Goal: Transaction & Acquisition: Purchase product/service

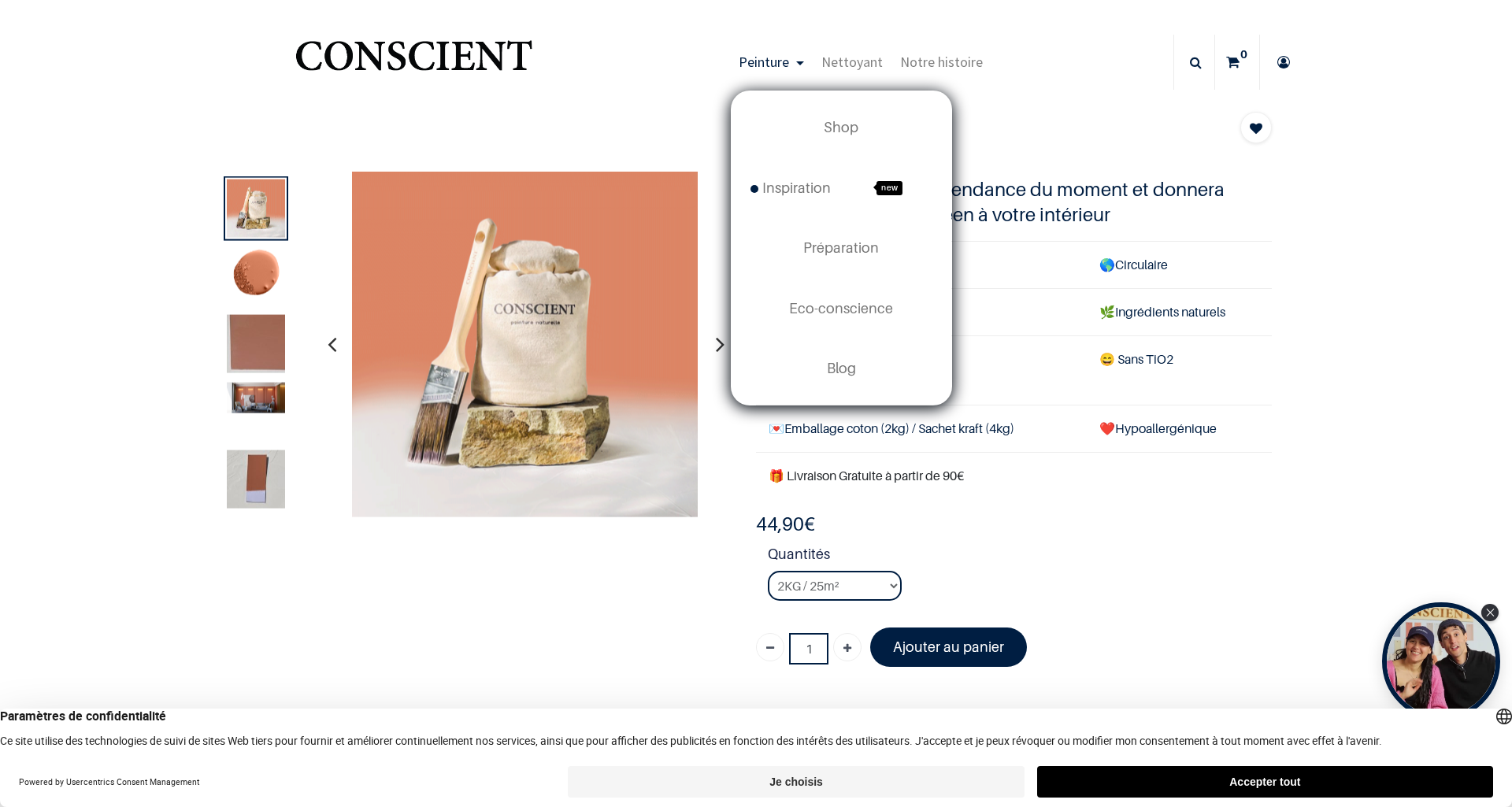
click at [790, 68] on link "Peinture" at bounding box center [771, 62] width 83 height 55
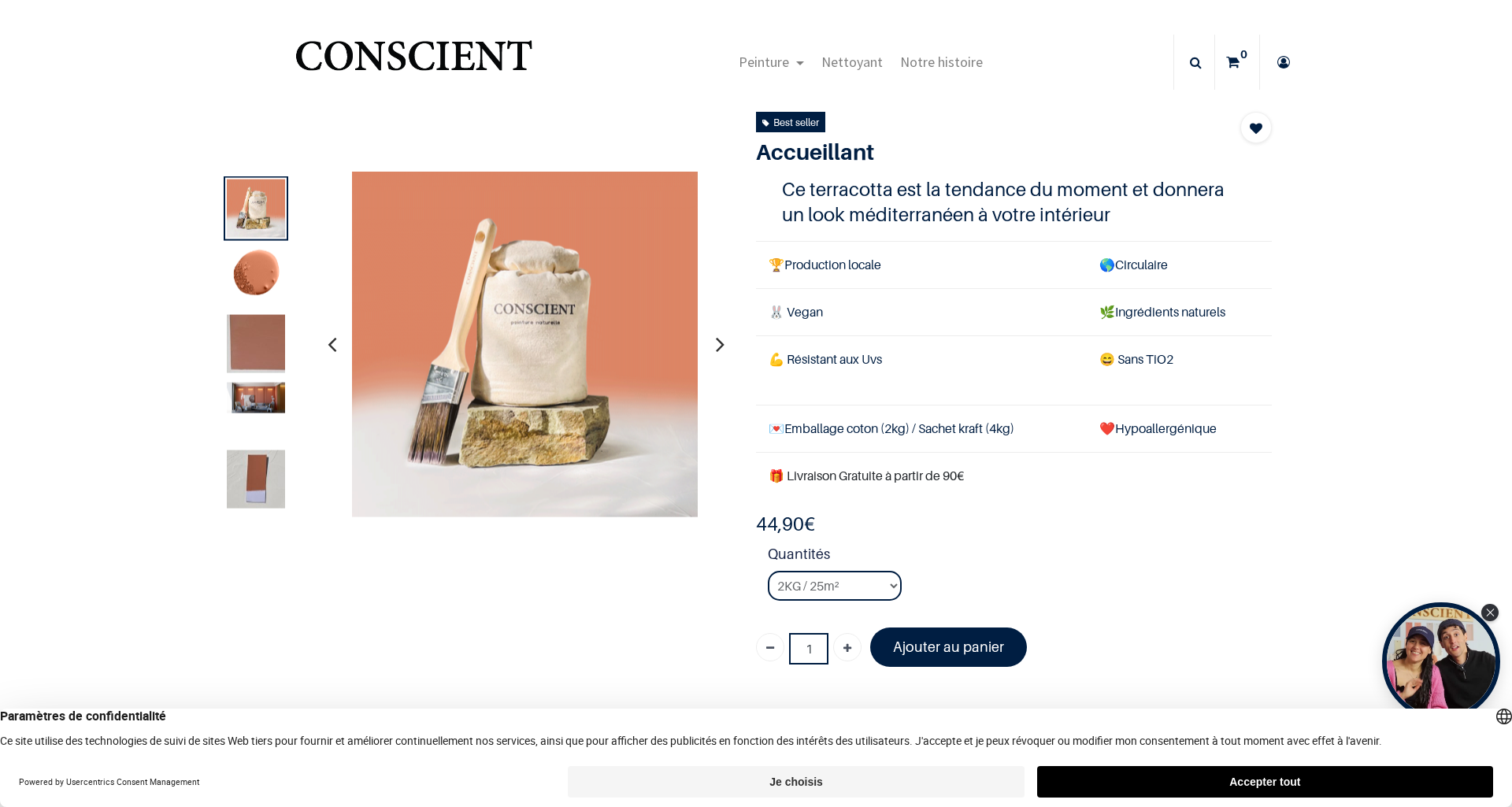
click at [272, 308] on div at bounding box center [256, 344] width 65 height 338
click at [253, 343] on img at bounding box center [256, 344] width 59 height 59
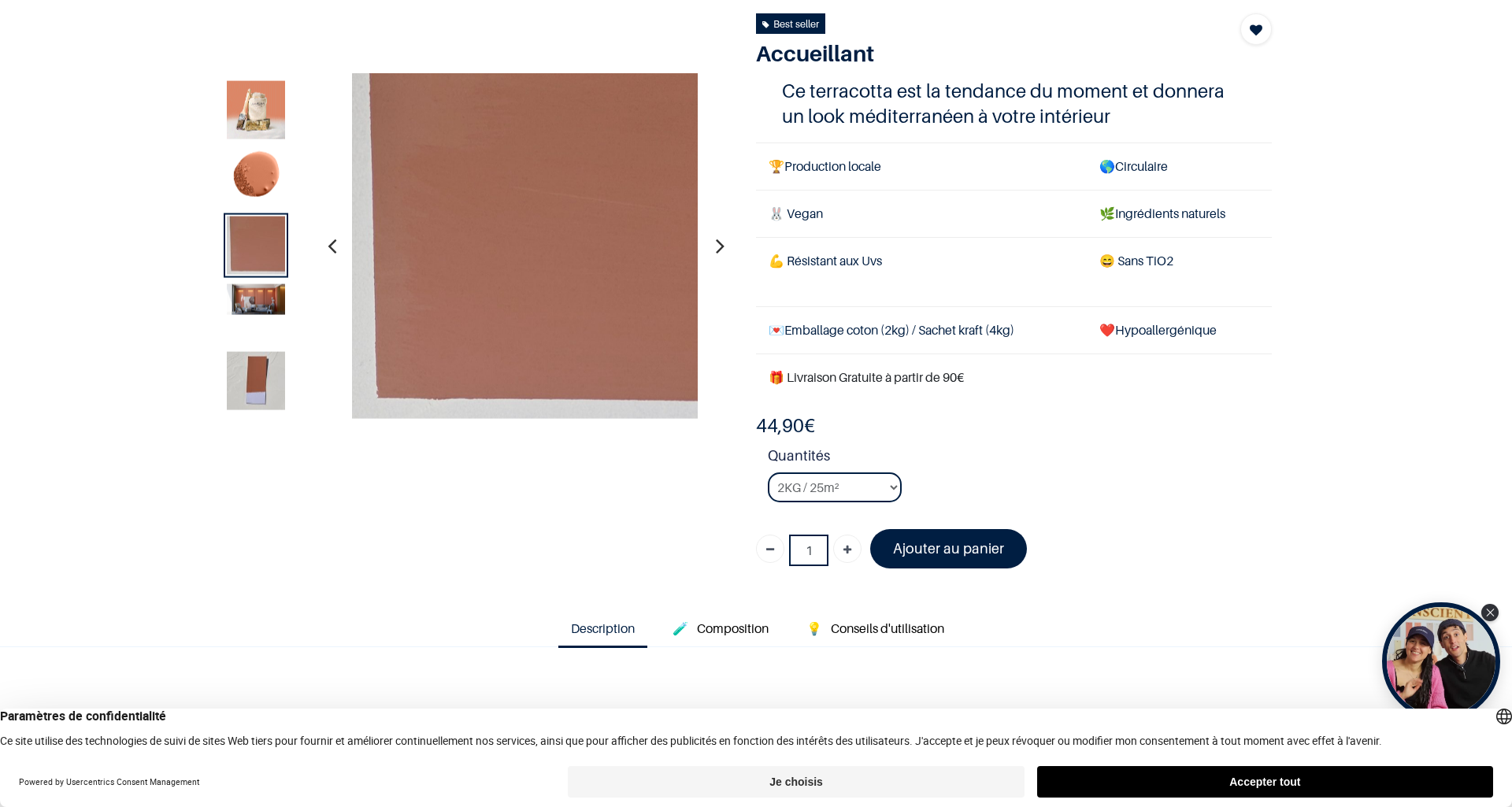
scroll to position [138, 0]
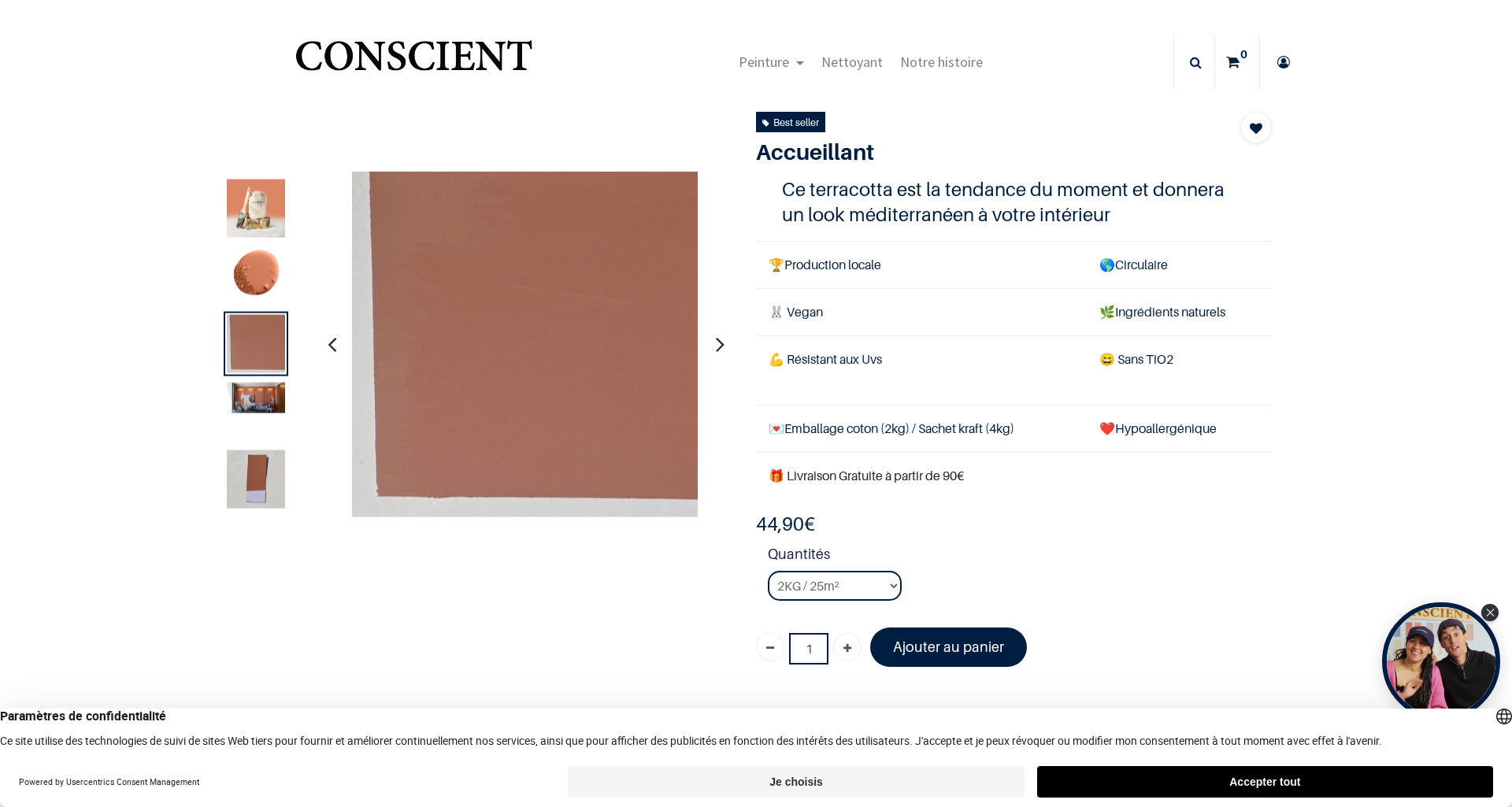
click at [259, 397] on img at bounding box center [256, 397] width 59 height 31
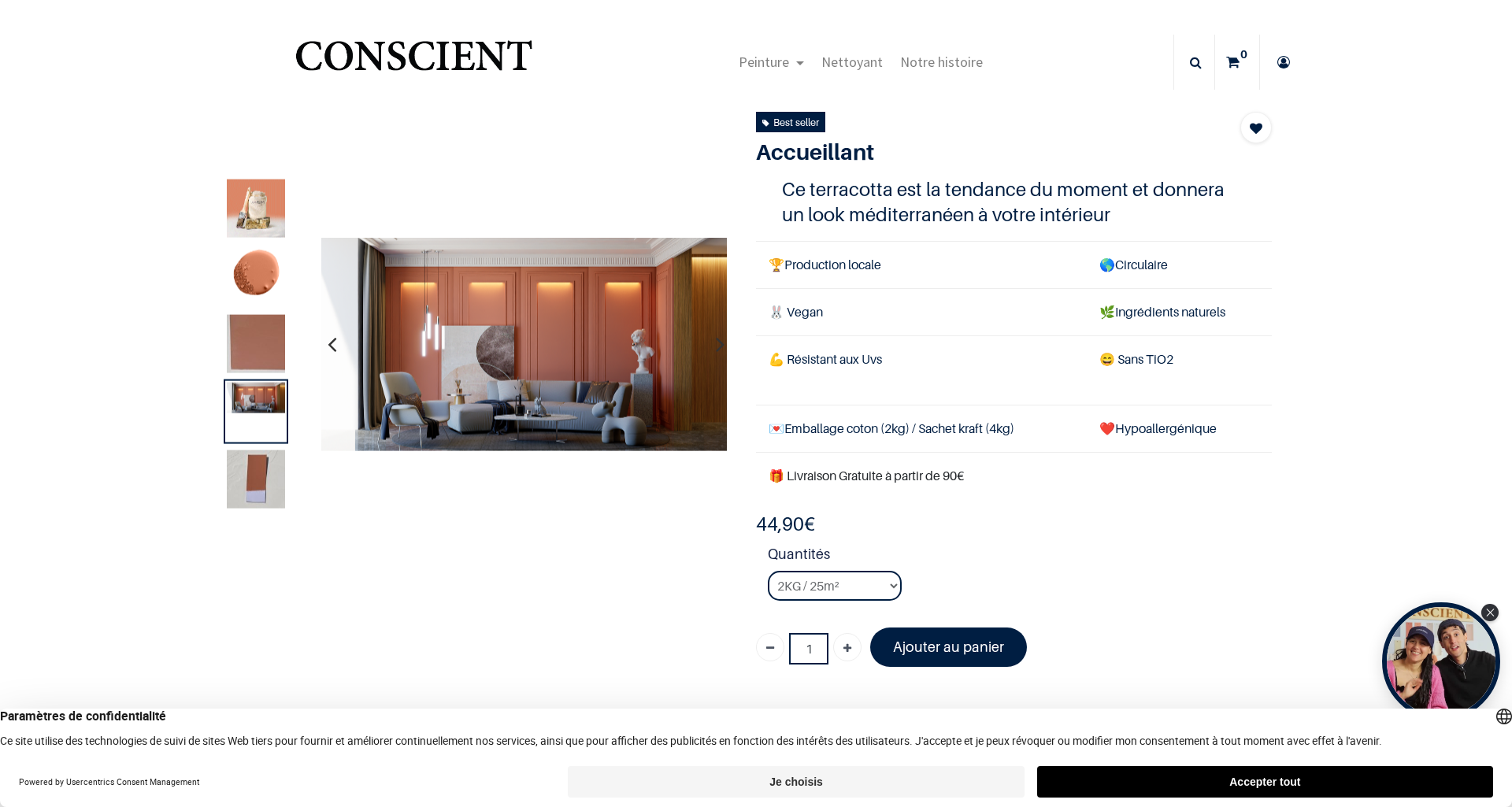
click at [267, 464] on img at bounding box center [256, 479] width 59 height 59
